Goal: Find specific page/section: Find specific page/section

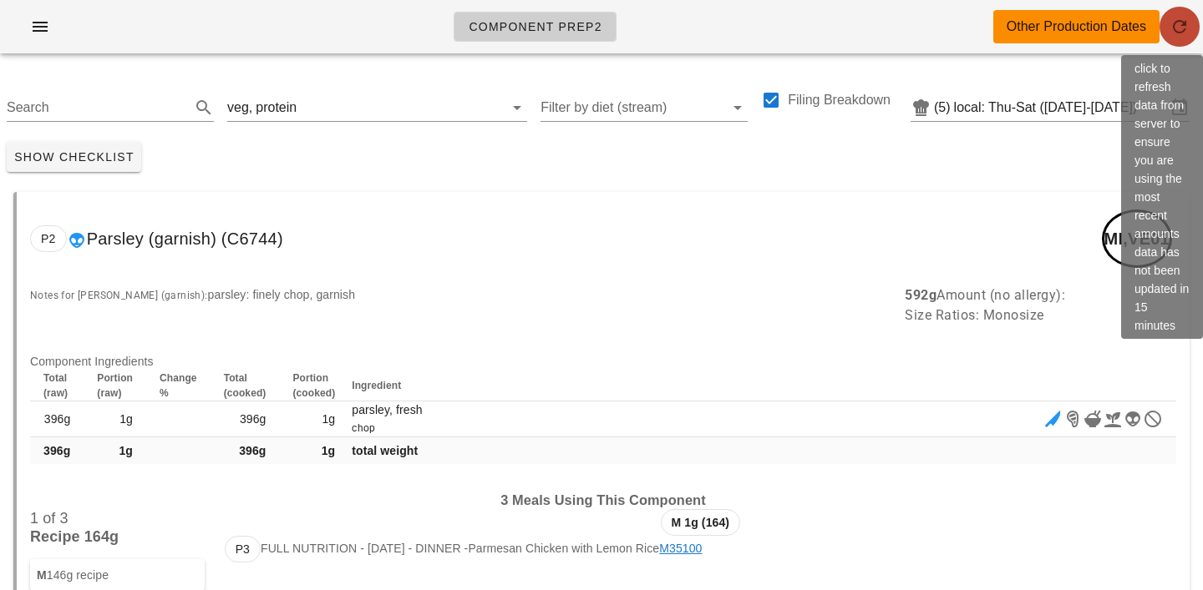
click at [1169, 22] on icon "button" at bounding box center [1179, 27] width 20 height 20
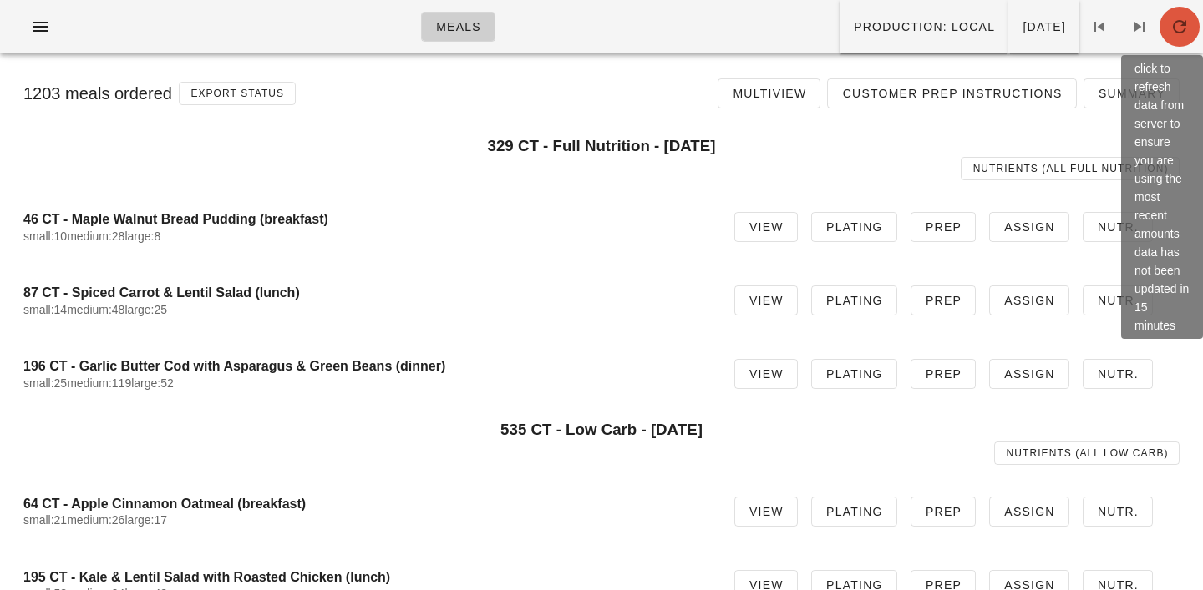
click at [1170, 29] on icon "button" at bounding box center [1179, 27] width 20 height 20
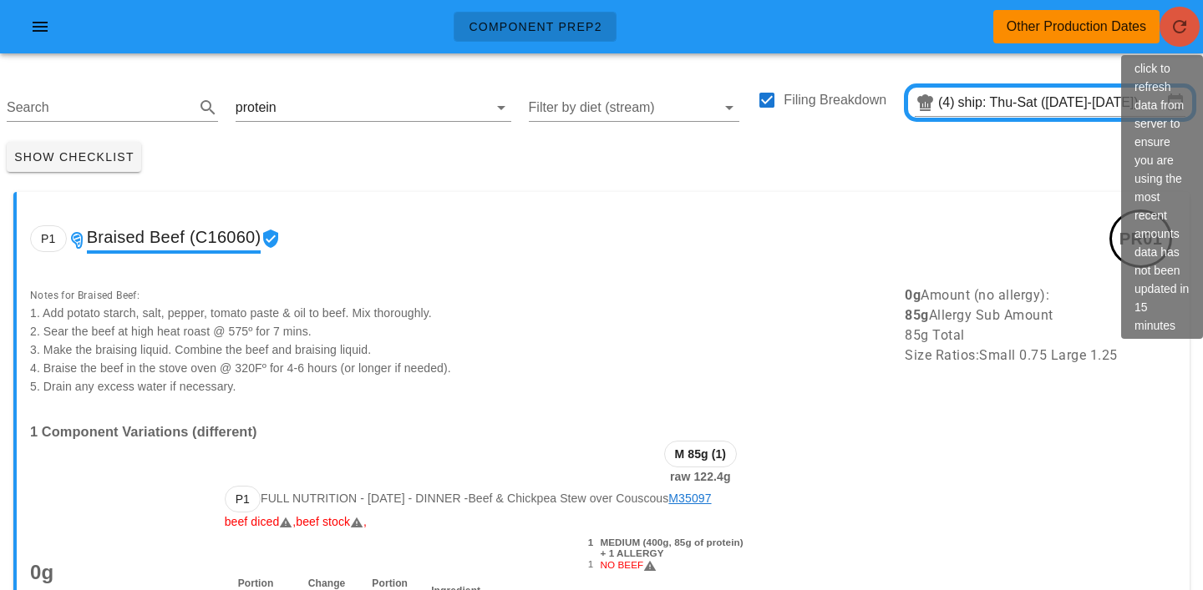
click at [1178, 23] on icon "button" at bounding box center [1179, 27] width 20 height 20
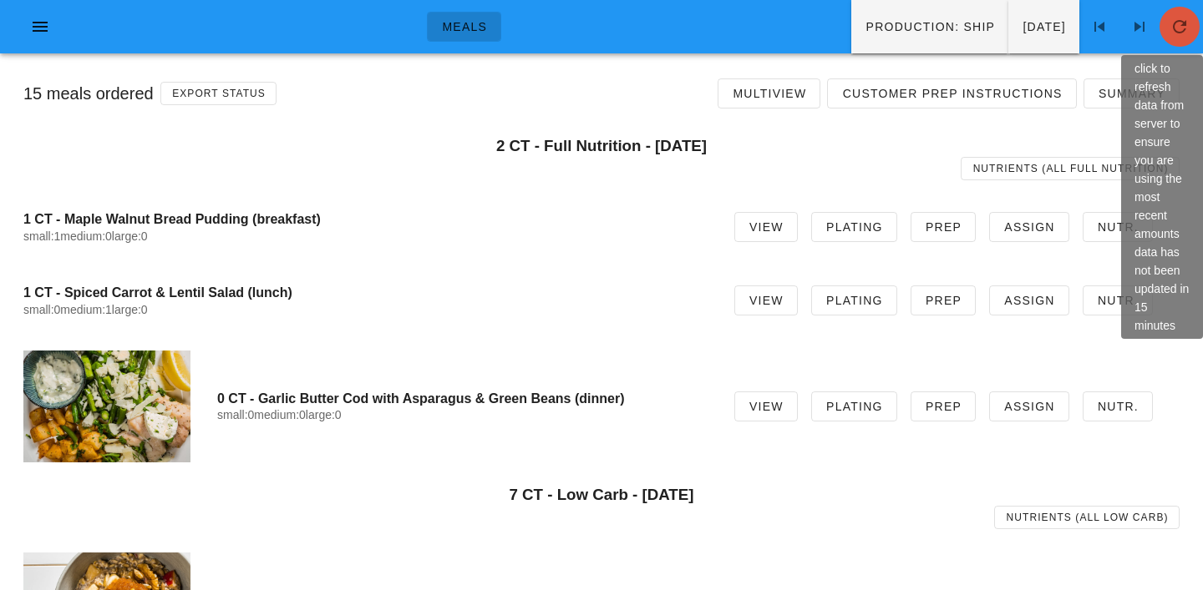
click at [1169, 26] on icon "button" at bounding box center [1179, 27] width 20 height 20
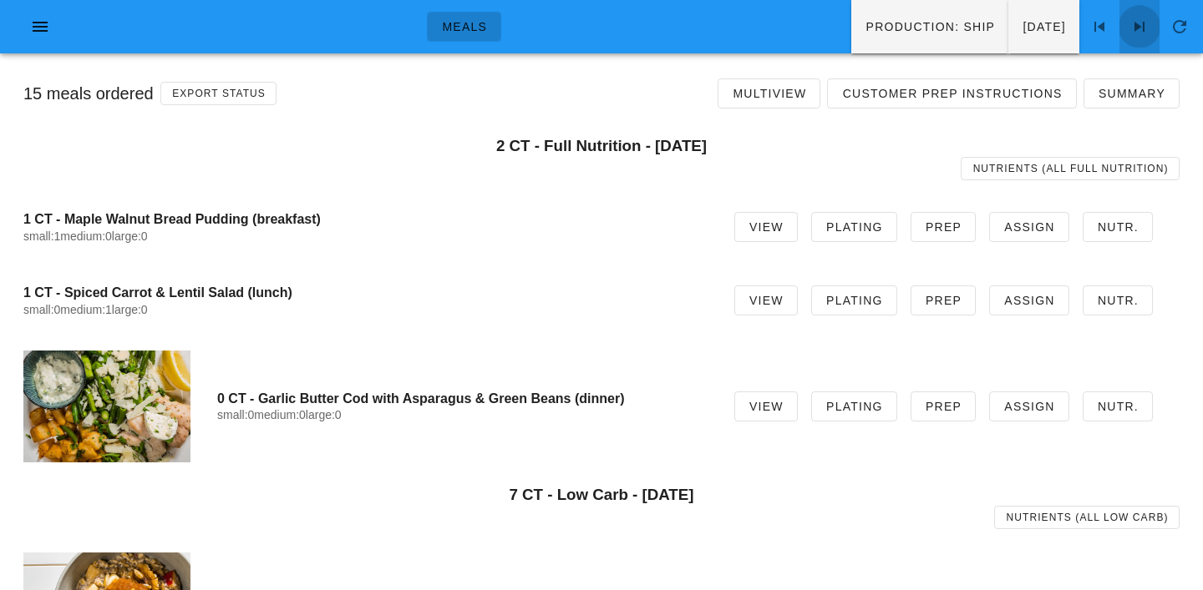
click at [1144, 19] on icon at bounding box center [1139, 27] width 20 height 20
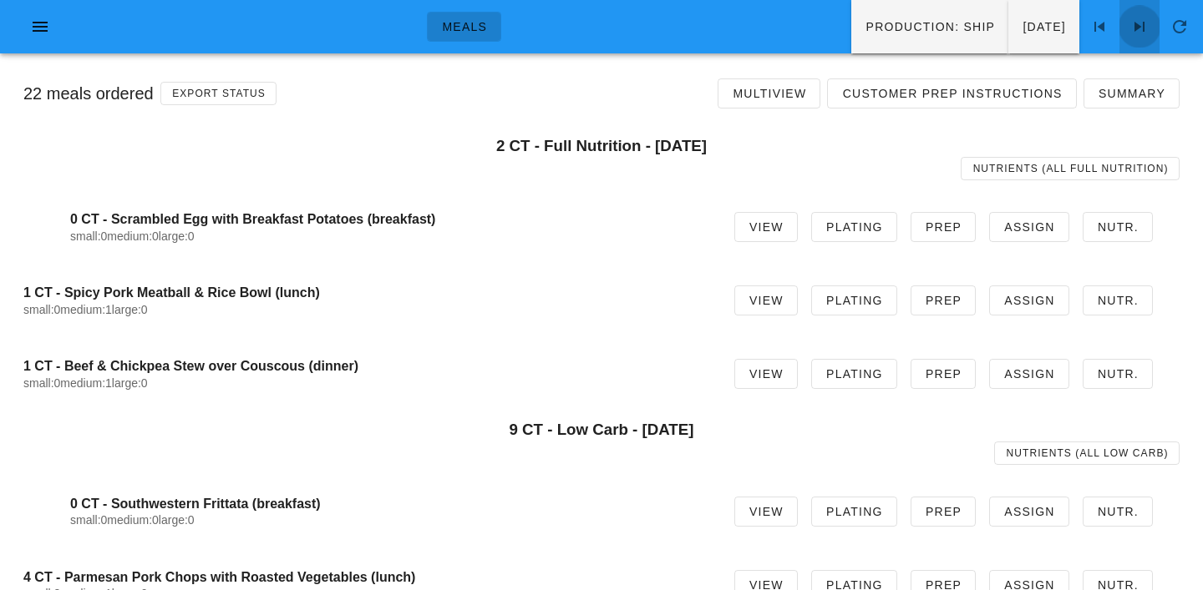
click at [1144, 19] on icon at bounding box center [1139, 27] width 20 height 20
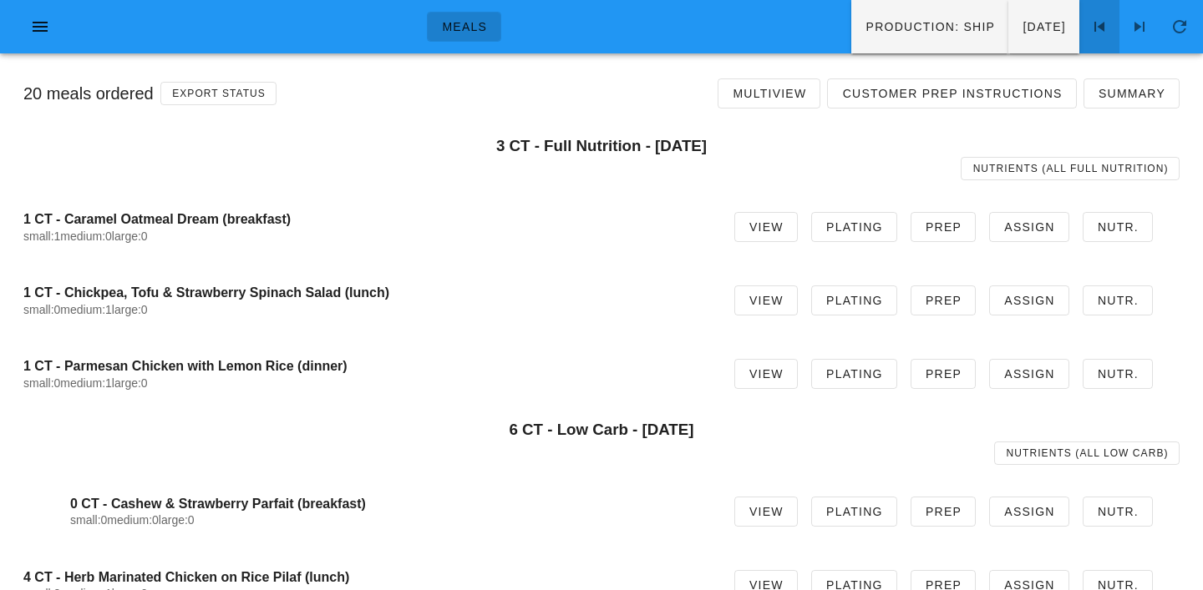
click at [1095, 17] on icon at bounding box center [1099, 27] width 20 height 20
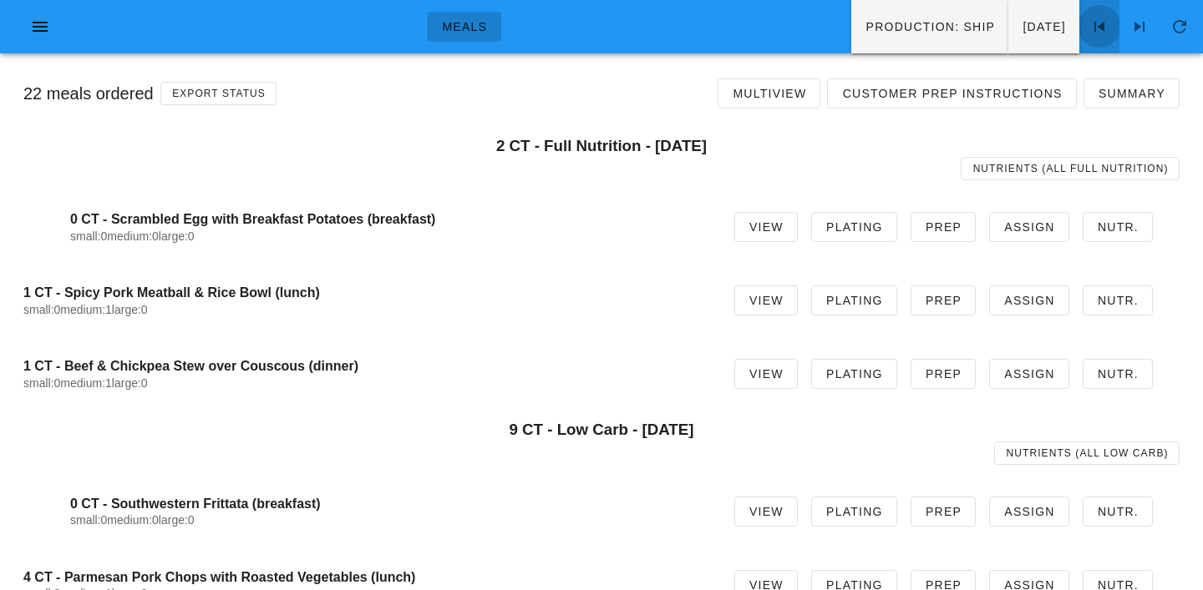
click at [1095, 17] on icon at bounding box center [1099, 27] width 20 height 20
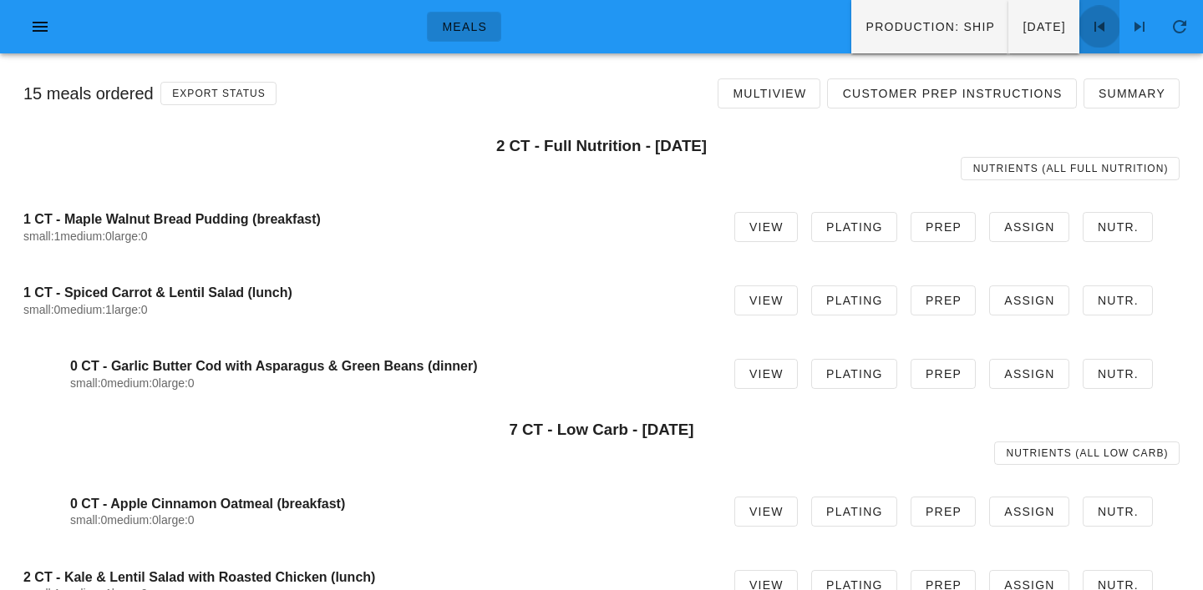
click at [1095, 17] on icon at bounding box center [1099, 27] width 20 height 20
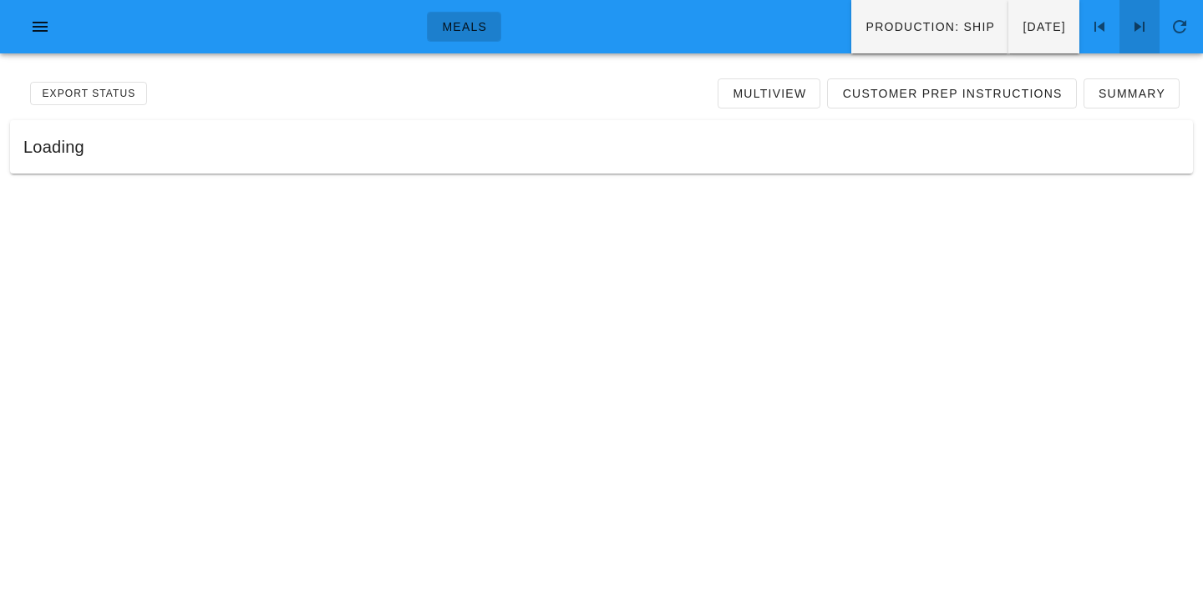
click at [1157, 23] on span at bounding box center [1139, 27] width 40 height 20
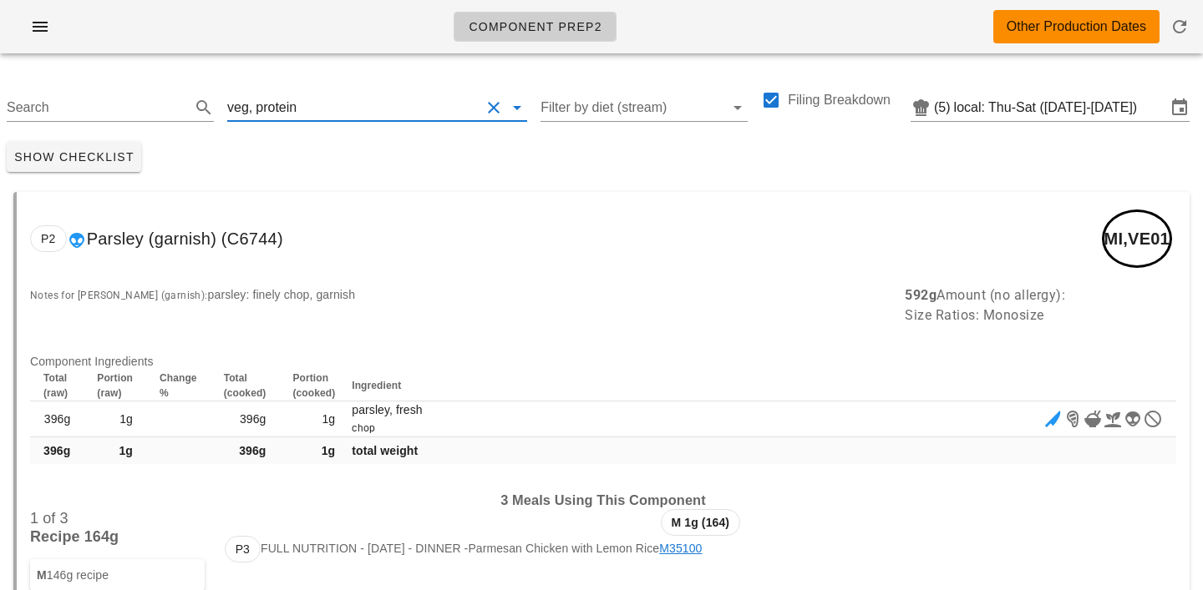
click at [315, 103] on input "text" at bounding box center [390, 107] width 180 height 27
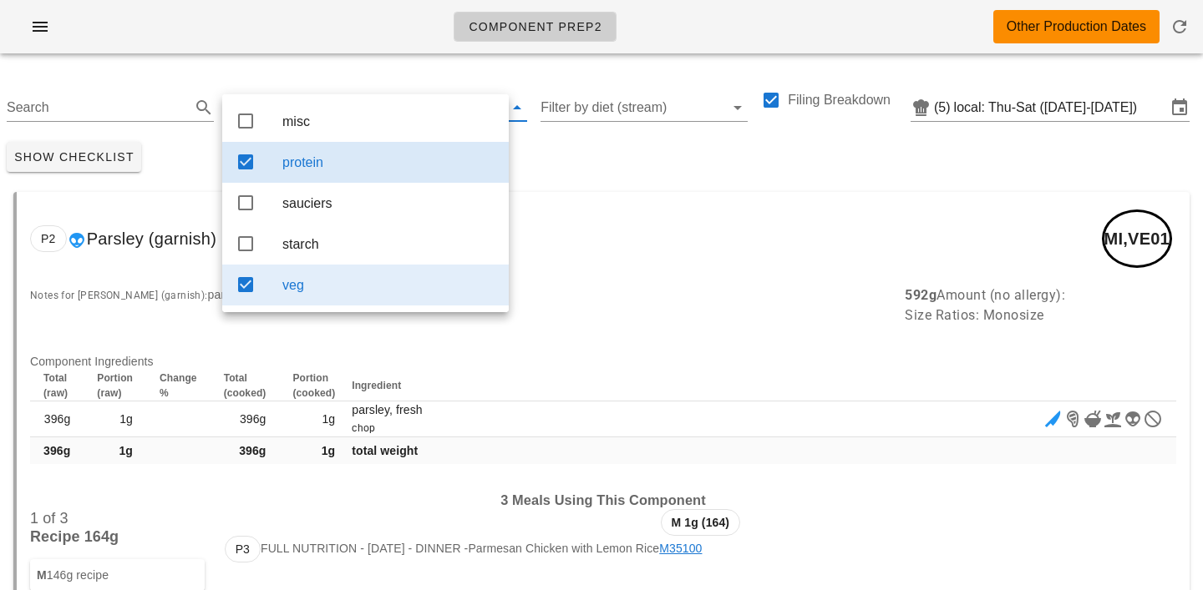
click at [342, 282] on div "veg" at bounding box center [388, 285] width 213 height 36
